Goal: Find specific page/section: Find specific page/section

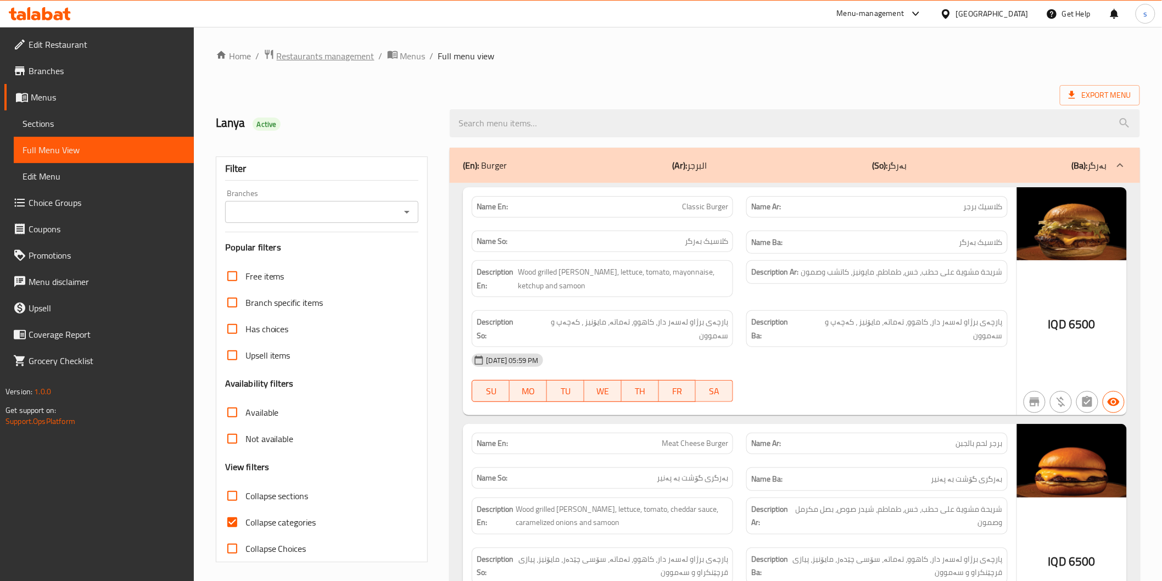
click at [353, 55] on span "Restaurants management" at bounding box center [326, 55] width 98 height 13
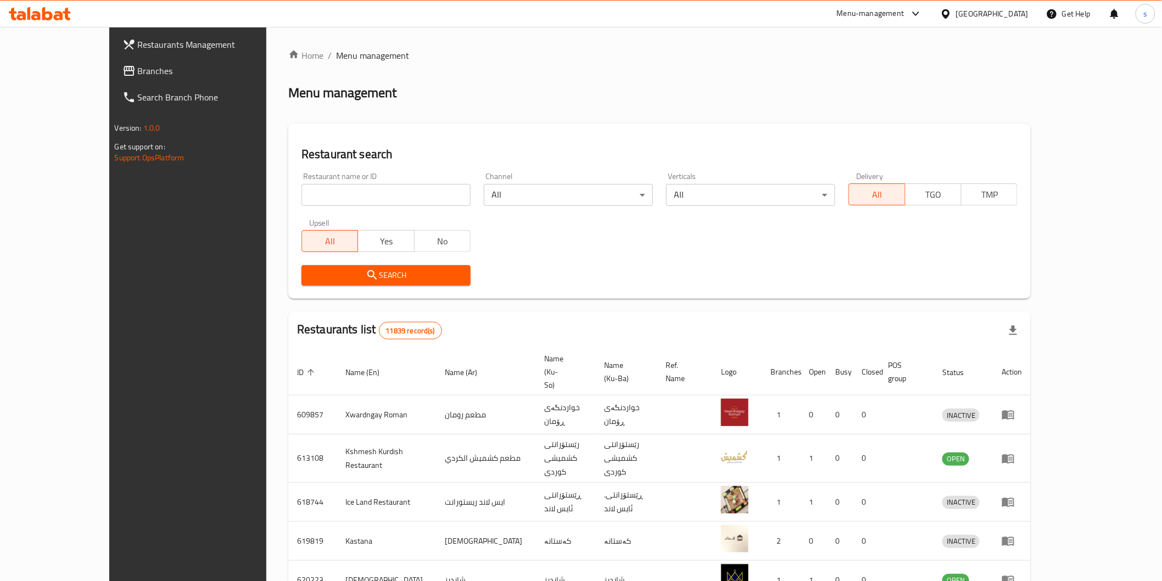
click at [364, 192] on input "search" at bounding box center [386, 195] width 169 height 22
paste input "[PERSON_NAME], Al Hurriya"
click button "Search" at bounding box center [386, 275] width 169 height 20
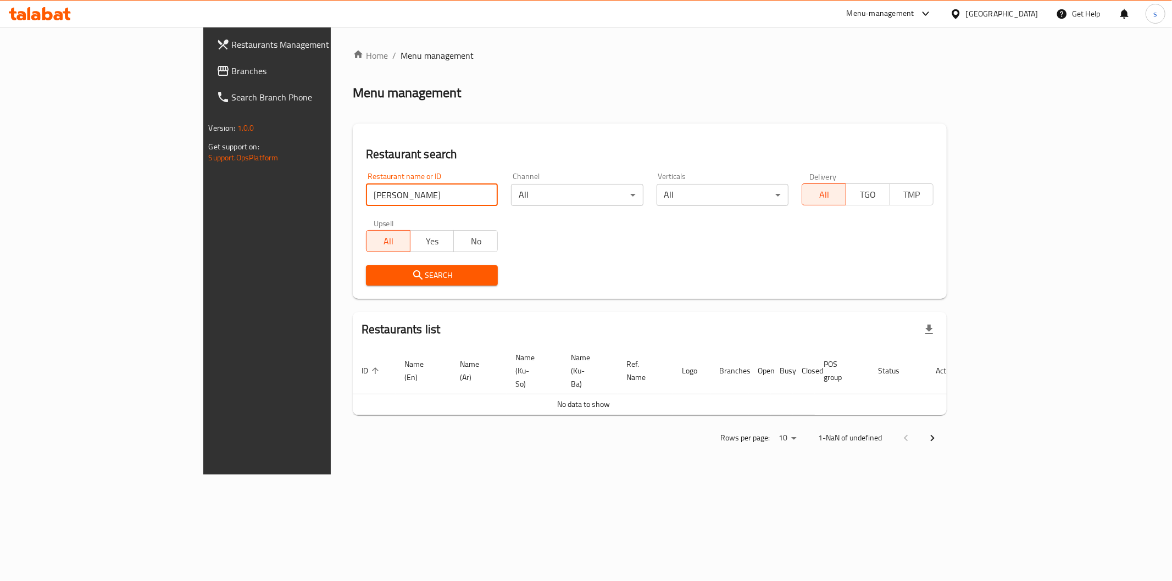
type input "[PERSON_NAME]"
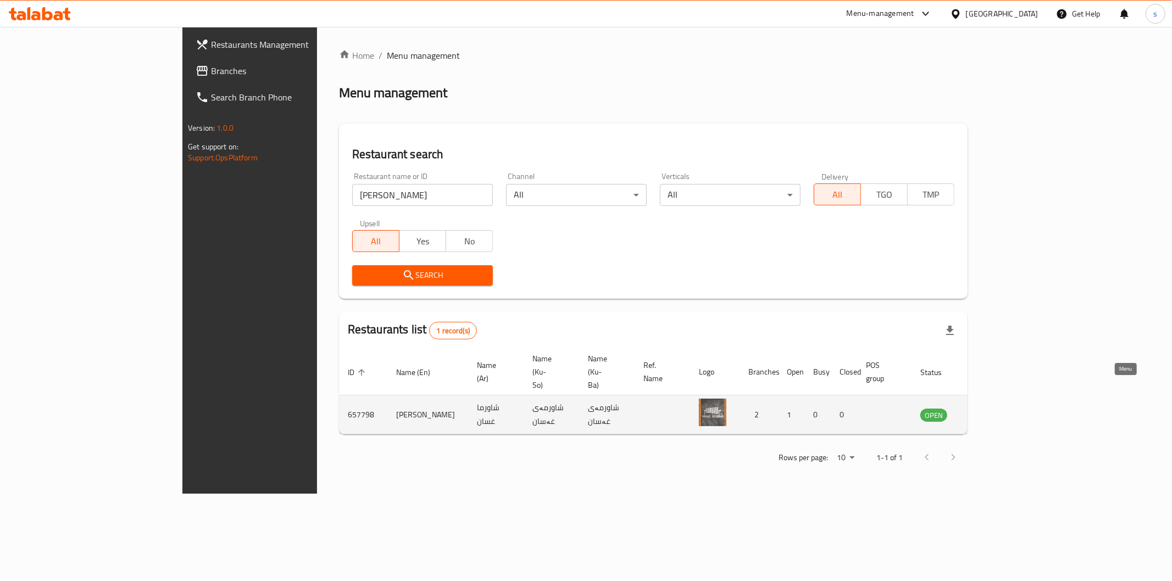
click at [990, 411] on icon "enhanced table" at bounding box center [984, 415] width 12 height 9
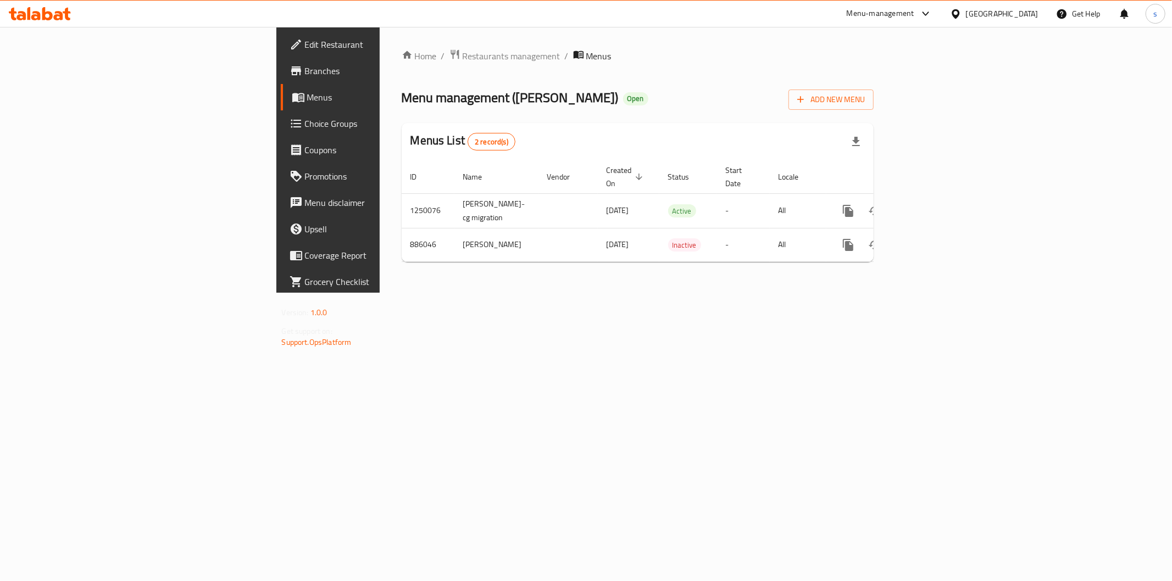
click at [305, 70] on span "Branches" at bounding box center [384, 70] width 158 height 13
